Goal: Task Accomplishment & Management: Use online tool/utility

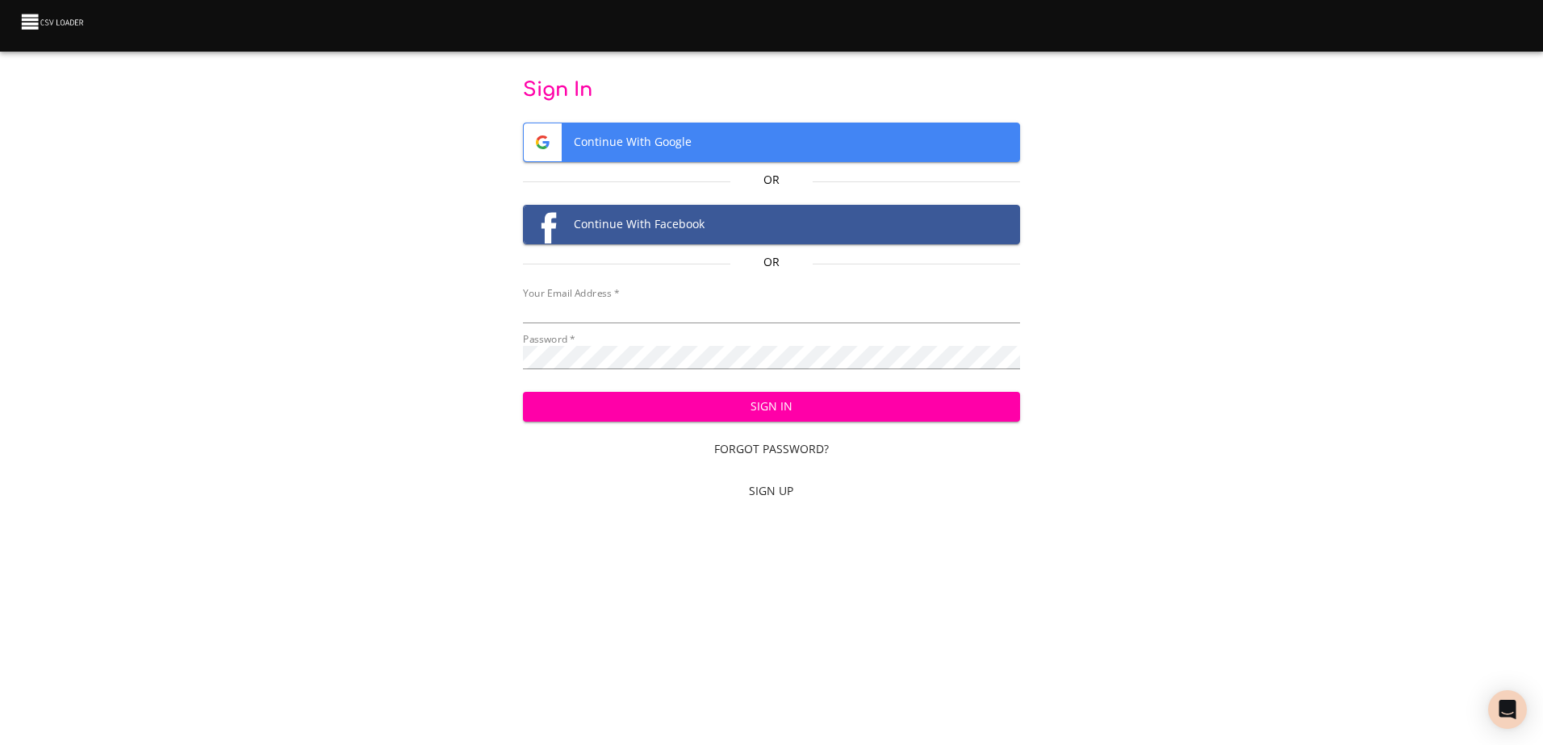
type input "[EMAIL_ADDRESS][DOMAIN_NAME]"
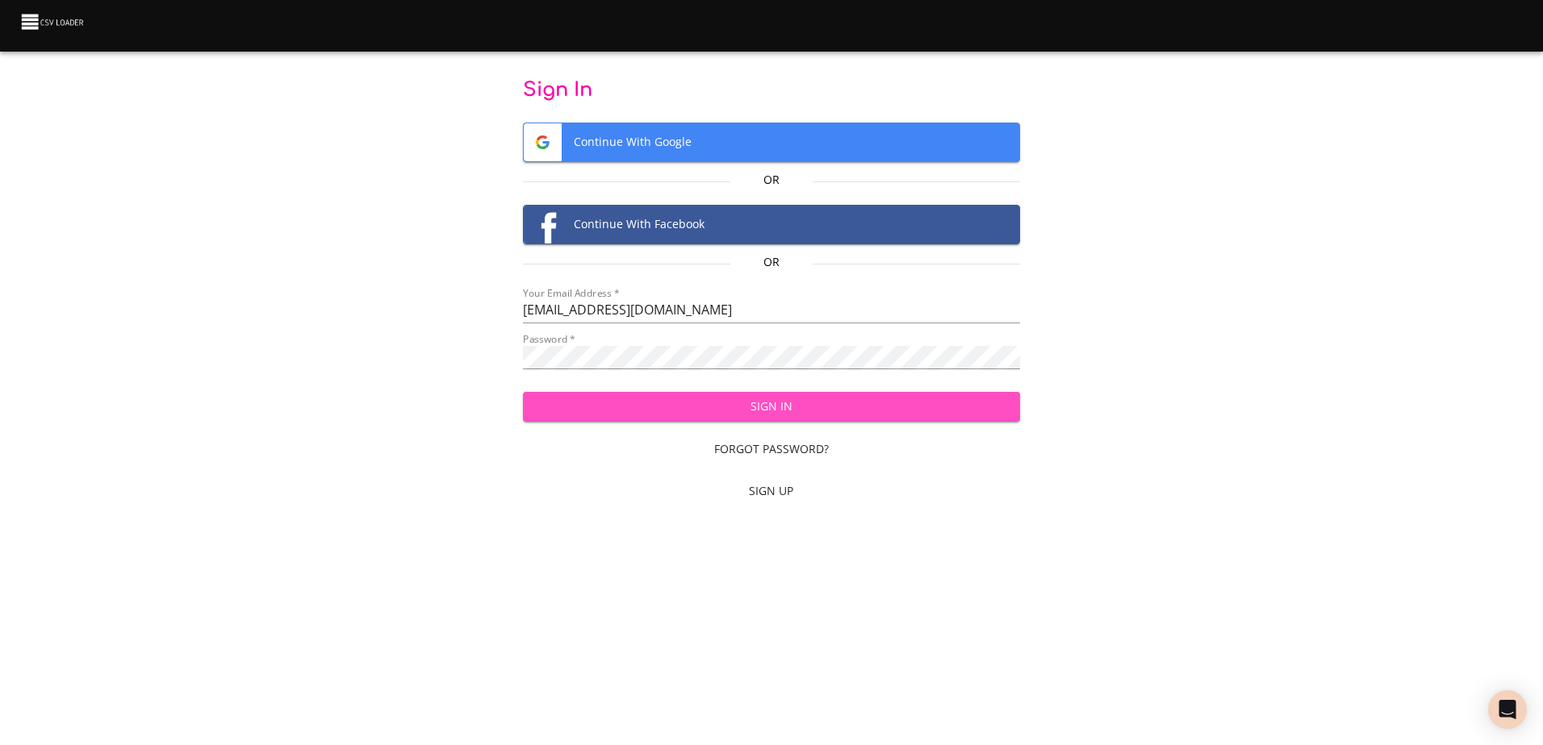
click at [791, 407] on span "Sign In" at bounding box center [771, 407] width 471 height 20
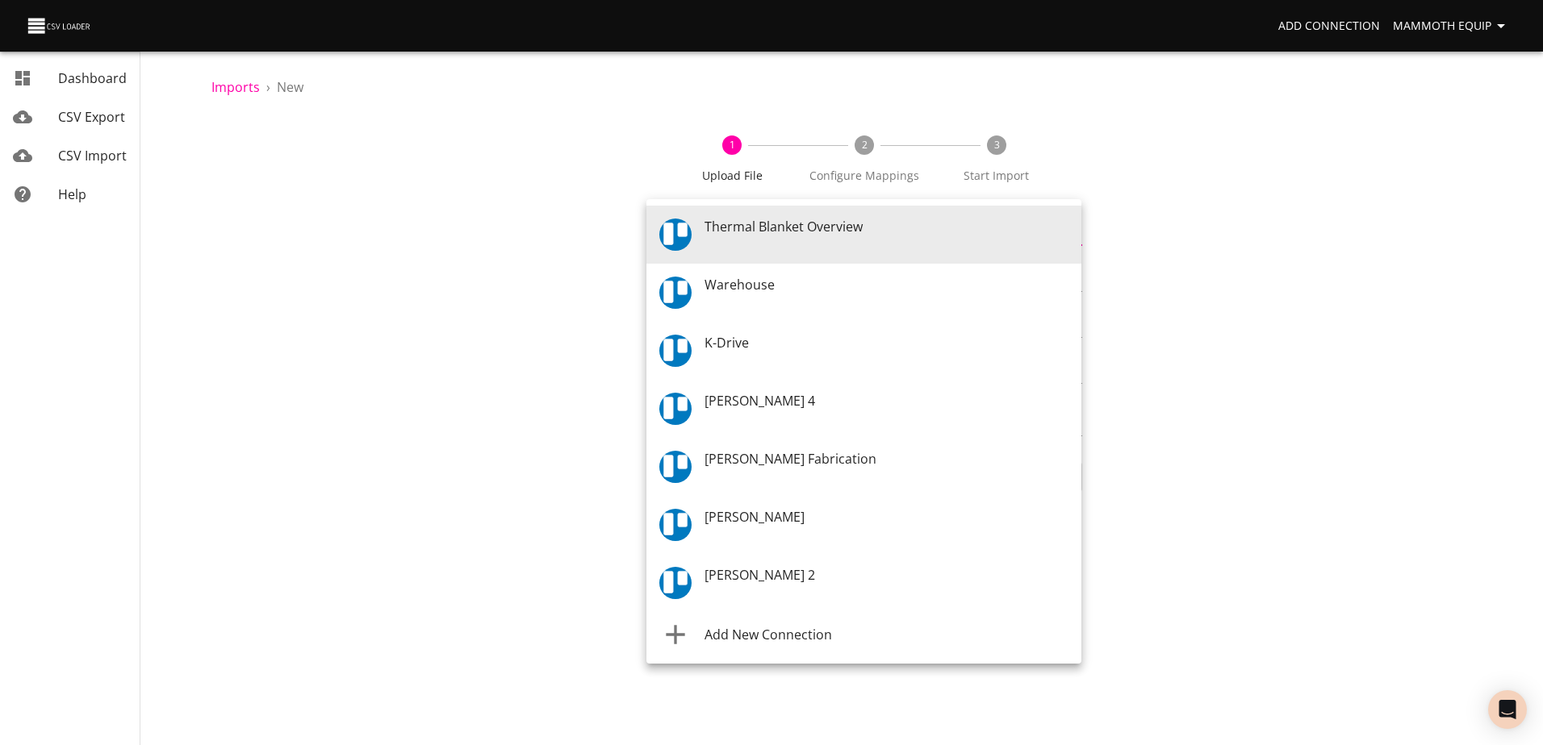
click at [1071, 232] on body "Add Connection Mammoth Equip Dashboard CSV Export CSV Import Help Imports › New…" at bounding box center [771, 372] width 1543 height 745
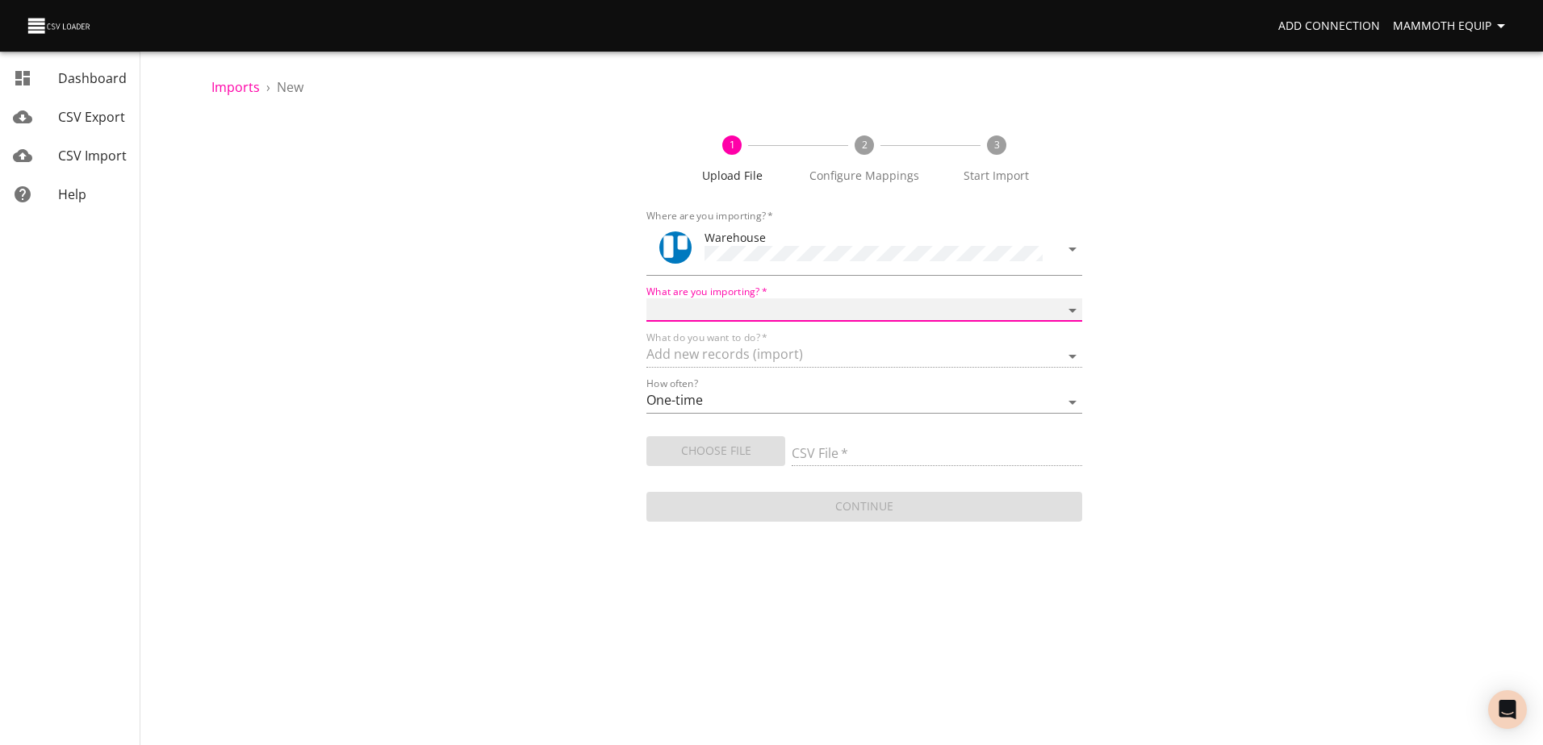
drag, startPoint x: 1073, startPoint y: 308, endPoint x: 946, endPoint y: 315, distance: 126.9
click at [1073, 308] on select "Boards Cards Checkitems Checklists" at bounding box center [863, 310] width 435 height 23
select select "cards"
click at [646, 299] on select "Boards Cards Checkitems Checklists" at bounding box center [863, 310] width 435 height 23
click at [703, 454] on span "Choose File" at bounding box center [715, 451] width 113 height 20
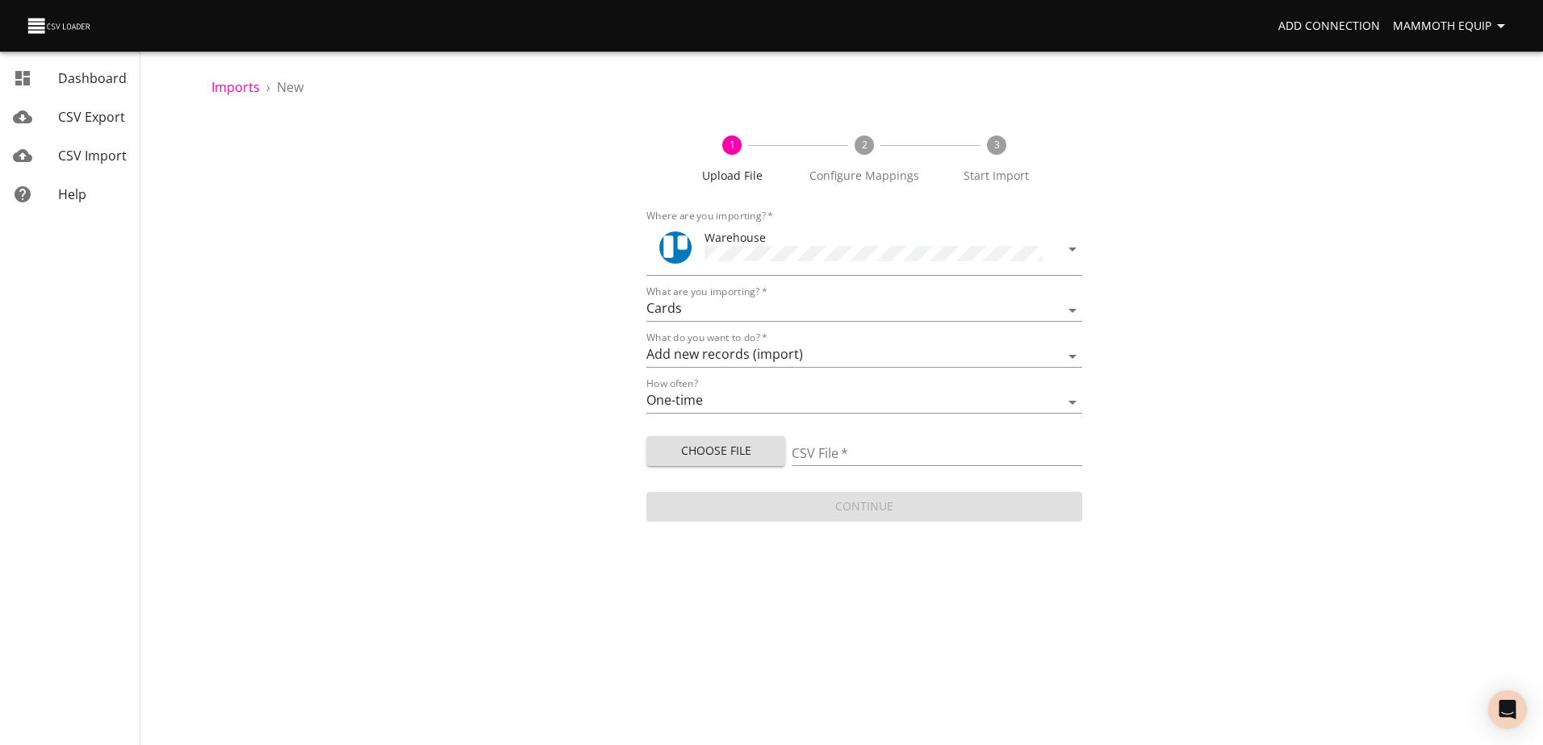
type input "Import1.xlsx"
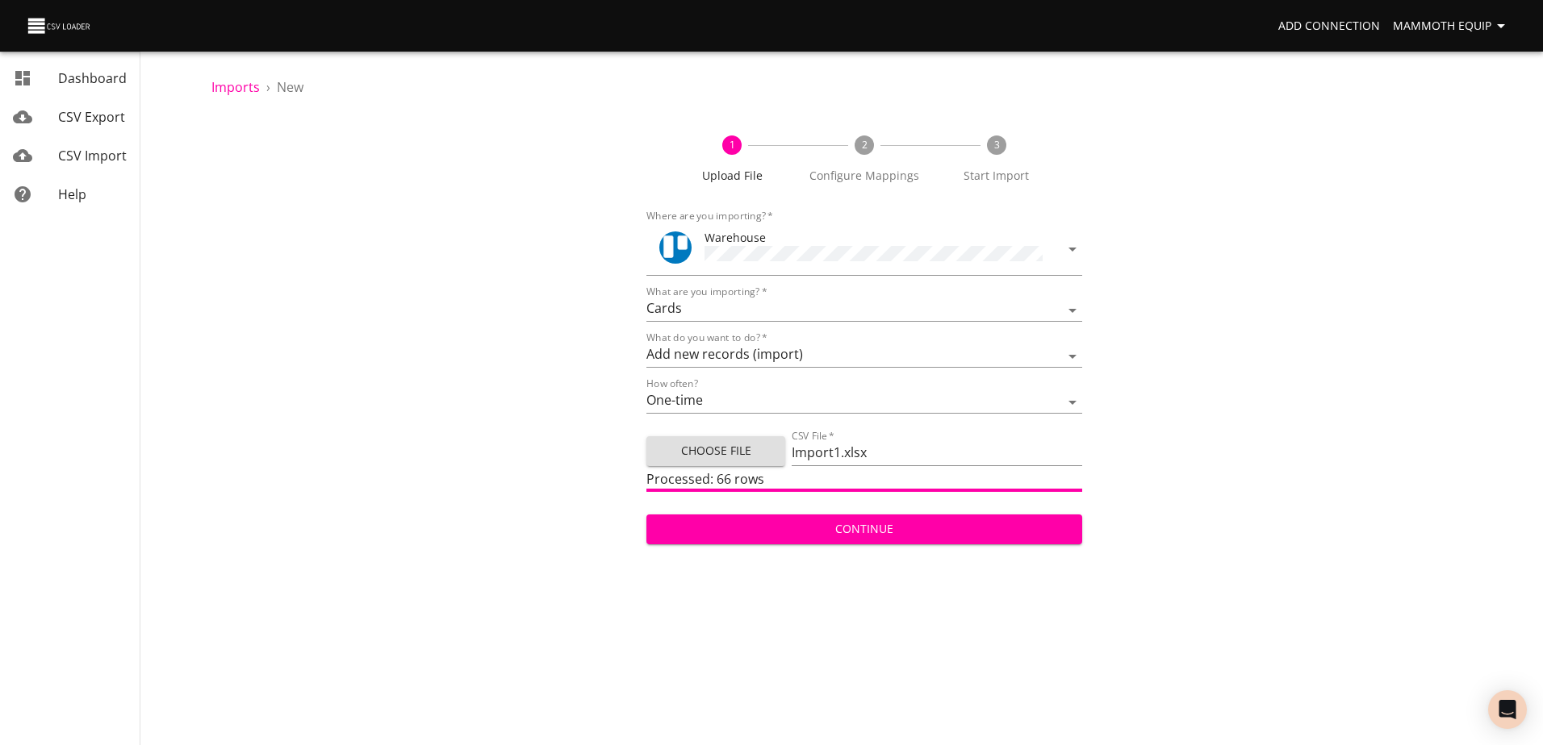
click at [778, 520] on span "Continue" at bounding box center [863, 530] width 409 height 20
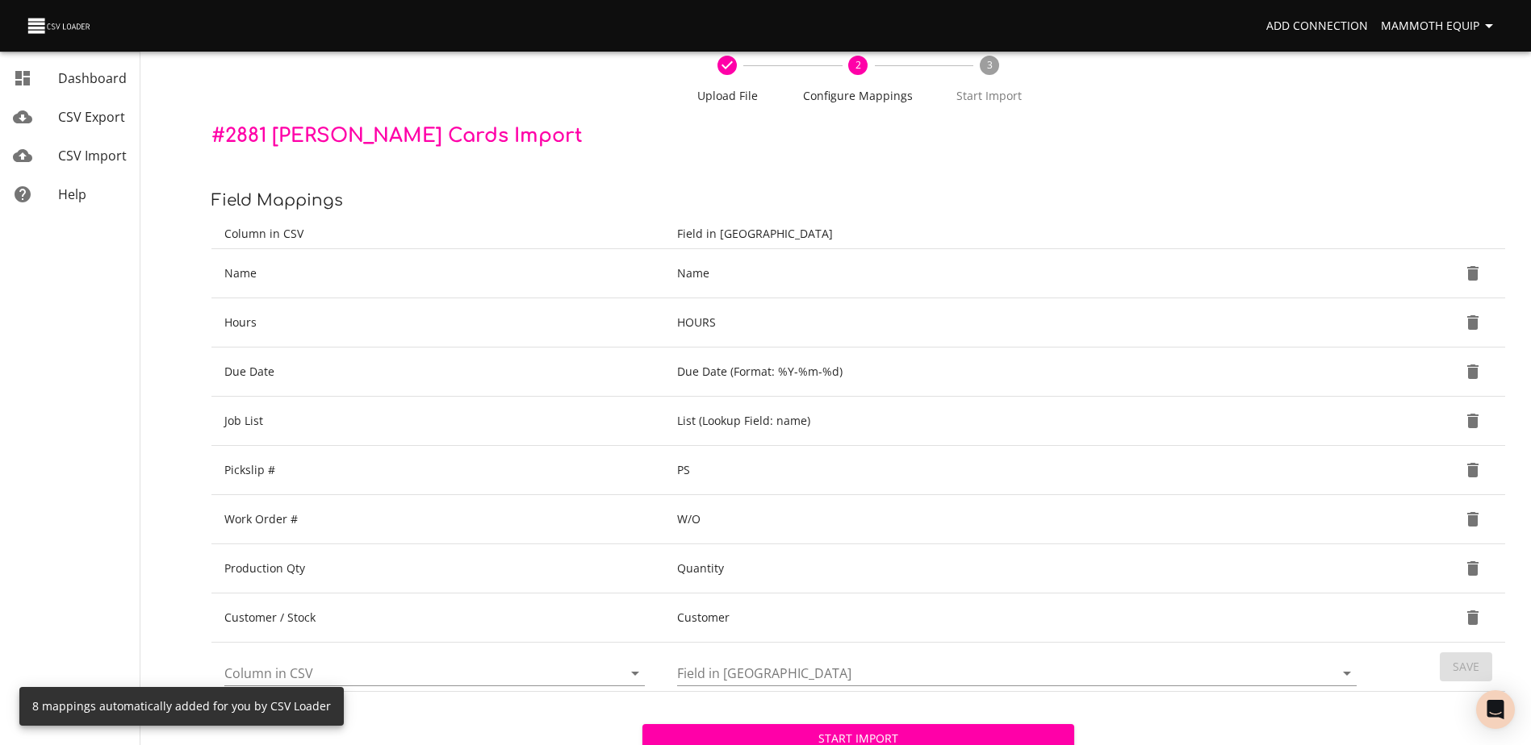
scroll to position [170, 0]
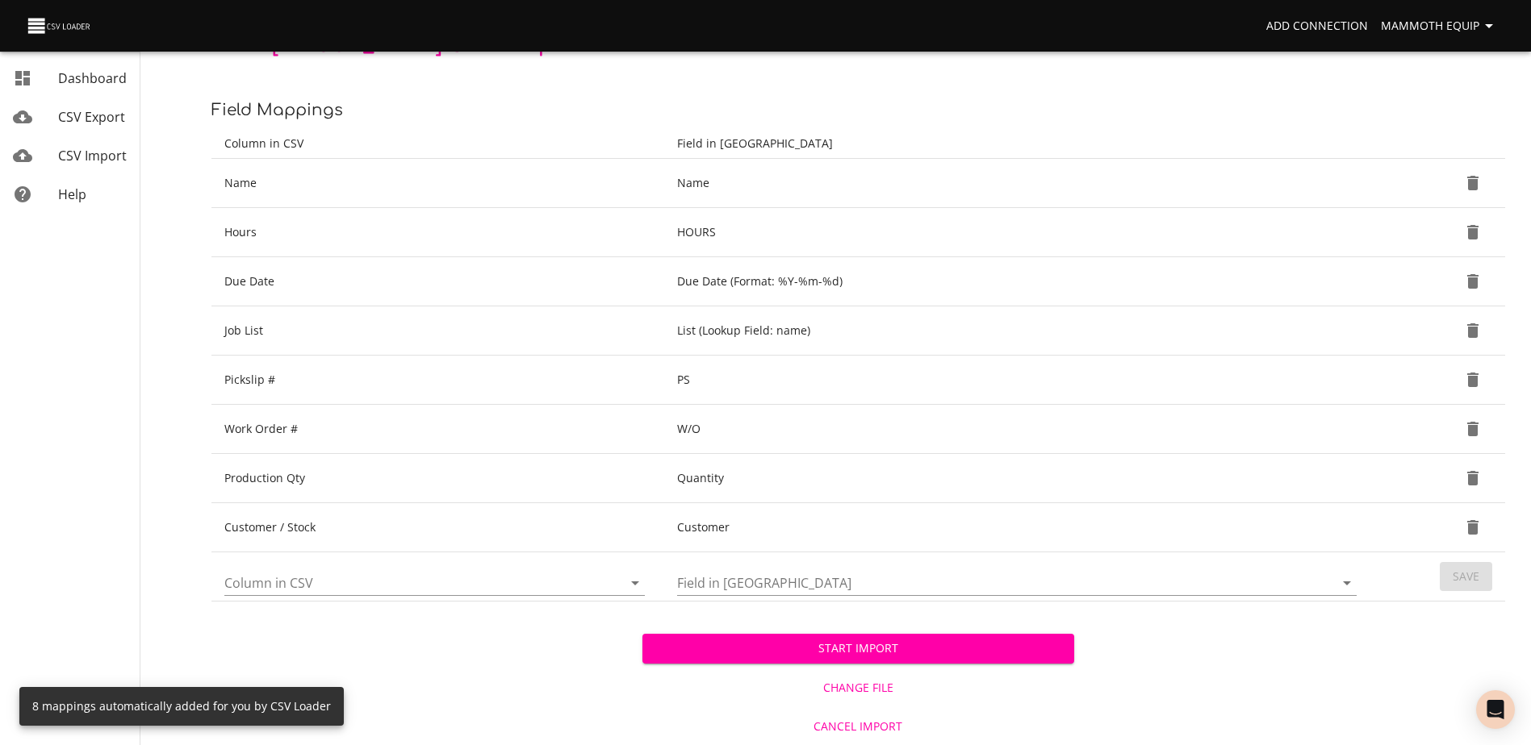
click at [725, 653] on span "Start Import" at bounding box center [857, 649] width 405 height 20
